Goal: Find specific page/section: Find specific page/section

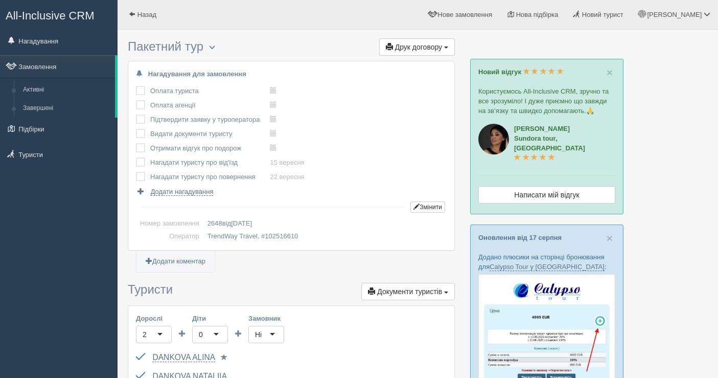
click at [66, 59] on link "Замовлення" at bounding box center [57, 66] width 115 height 22
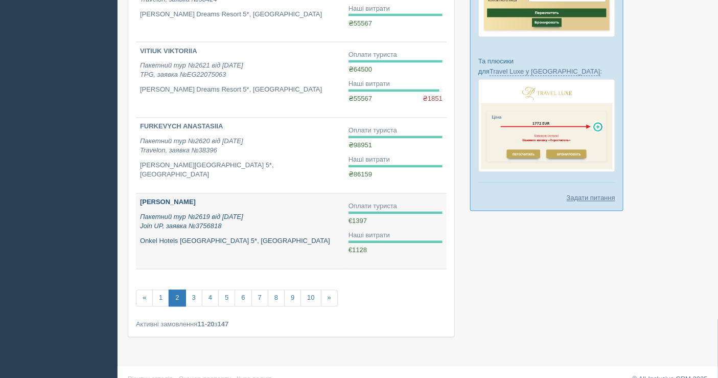
scroll to position [602, 0]
